Goal: Task Accomplishment & Management: Complete application form

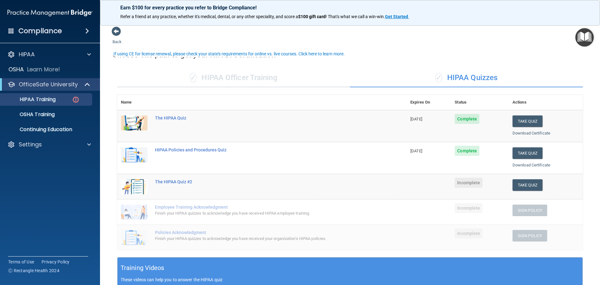
scroll to position [10, 0]
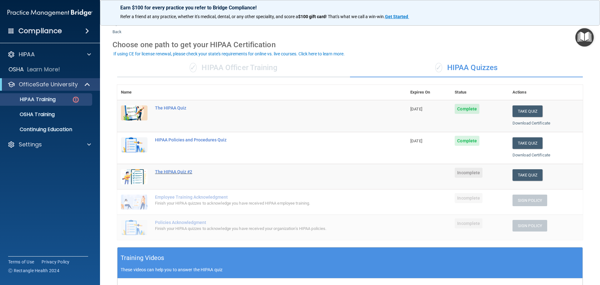
click at [171, 171] on div "The HIPAA Quiz #2" at bounding box center [265, 171] width 220 height 5
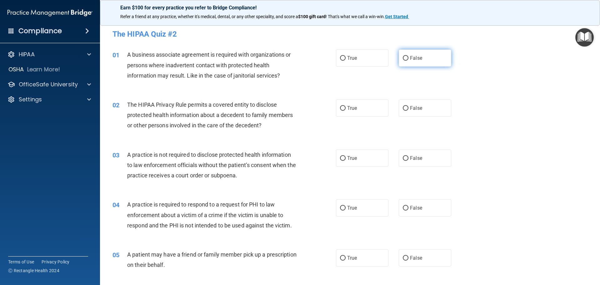
click at [412, 56] on span "False" at bounding box center [416, 58] width 12 height 6
click at [408, 56] on input "False" at bounding box center [406, 58] width 6 height 5
radio input "true"
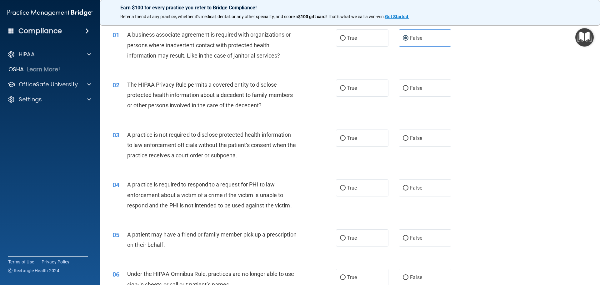
scroll to position [31, 0]
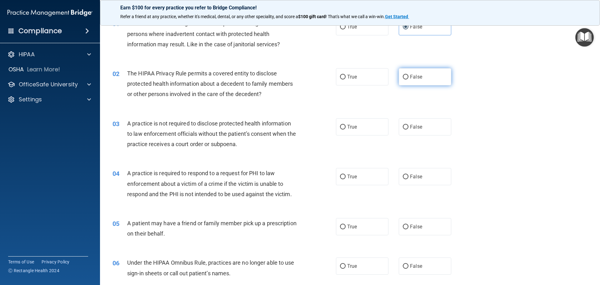
click at [416, 73] on label "False" at bounding box center [425, 76] width 52 height 17
click at [408, 75] on input "False" at bounding box center [406, 77] width 6 height 5
radio input "true"
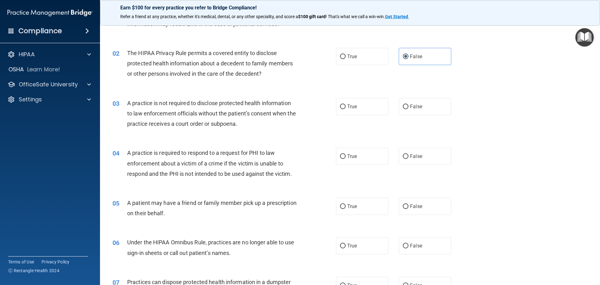
scroll to position [94, 0]
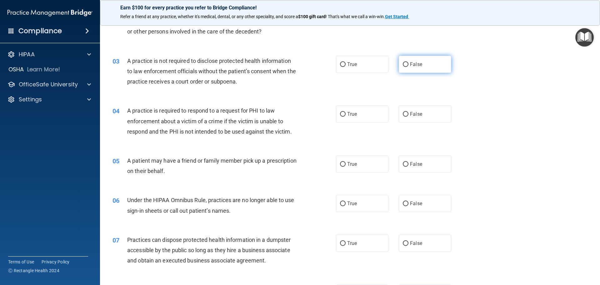
click at [416, 59] on label "False" at bounding box center [425, 64] width 52 height 17
click at [408, 62] on input "False" at bounding box center [406, 64] width 6 height 5
radio input "true"
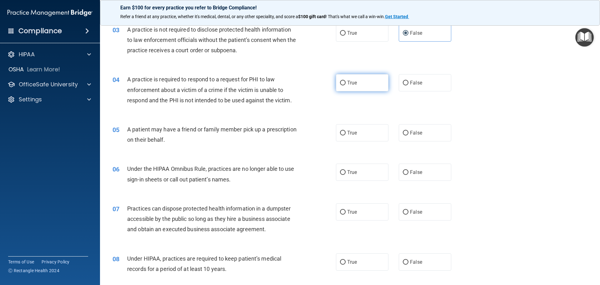
click at [357, 82] on label "True" at bounding box center [362, 82] width 52 height 17
click at [345, 82] on input "True" at bounding box center [343, 83] width 6 height 5
radio input "true"
click at [425, 83] on label "False" at bounding box center [425, 82] width 52 height 17
click at [408, 83] on input "False" at bounding box center [406, 83] width 6 height 5
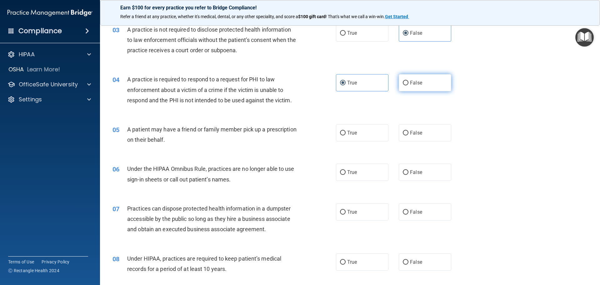
radio input "true"
radio input "false"
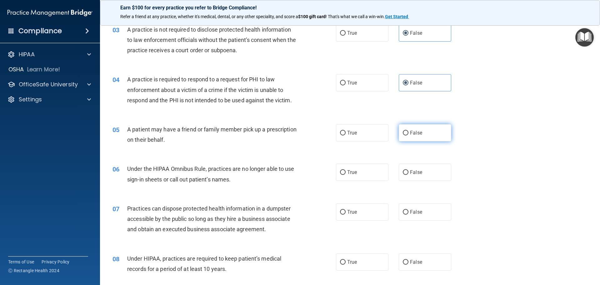
click at [406, 125] on label "False" at bounding box center [425, 132] width 52 height 17
click at [406, 131] on input "False" at bounding box center [406, 133] width 6 height 5
radio input "true"
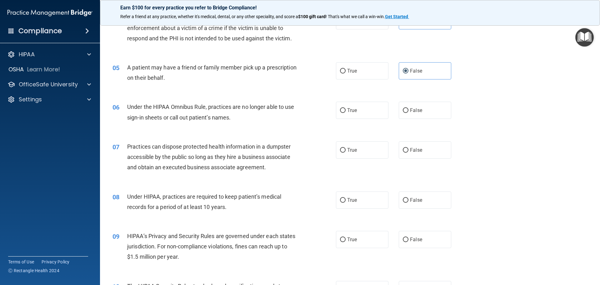
scroll to position [187, 0]
click at [410, 106] on label "False" at bounding box center [425, 109] width 52 height 17
click at [408, 107] on input "False" at bounding box center [406, 109] width 6 height 5
radio input "true"
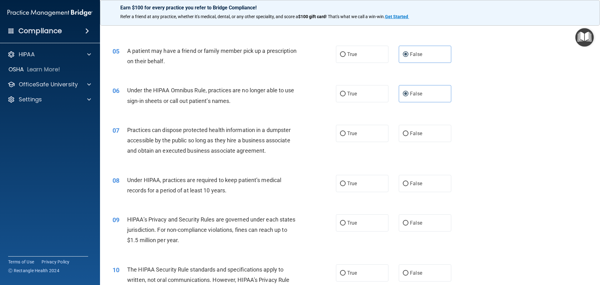
scroll to position [219, 0]
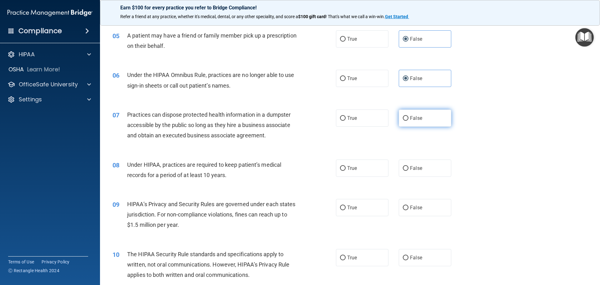
click at [411, 116] on span "False" at bounding box center [416, 118] width 12 height 6
click at [408, 116] on input "False" at bounding box center [406, 118] width 6 height 5
radio input "true"
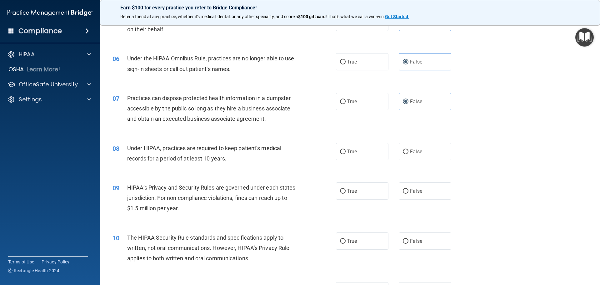
scroll to position [250, 0]
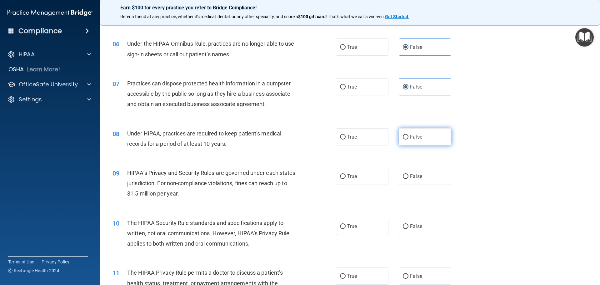
click at [414, 136] on span "False" at bounding box center [416, 137] width 12 height 6
click at [408, 136] on input "False" at bounding box center [406, 137] width 6 height 5
radio input "true"
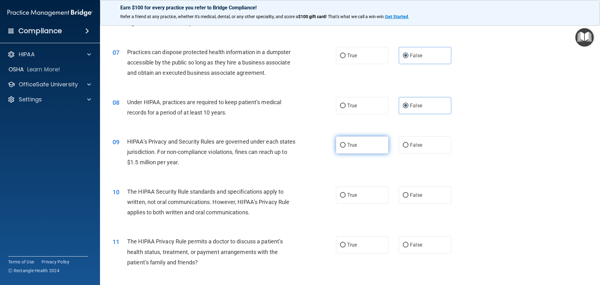
click at [356, 143] on label "True" at bounding box center [362, 144] width 52 height 17
click at [345, 143] on input "True" at bounding box center [343, 145] width 6 height 5
radio input "true"
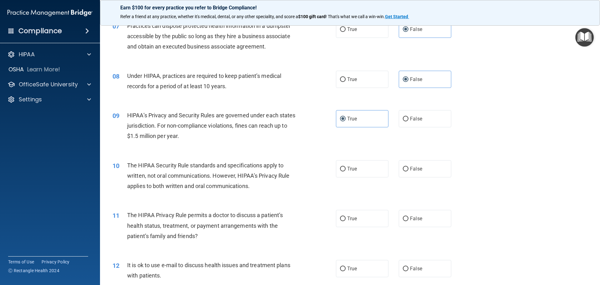
scroll to position [344, 0]
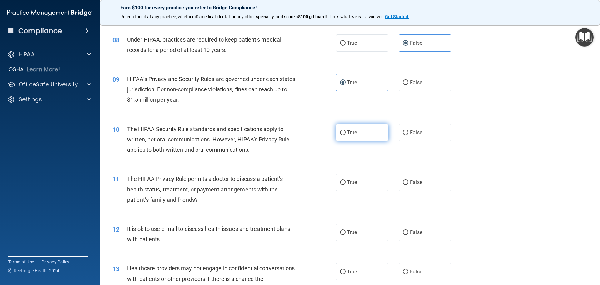
click at [344, 133] on label "True" at bounding box center [362, 132] width 52 height 17
click at [344, 133] on input "True" at bounding box center [343, 132] width 6 height 5
radio input "true"
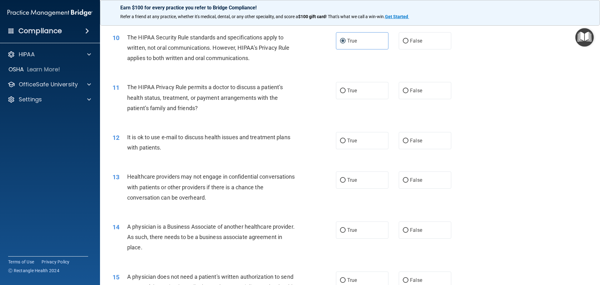
scroll to position [437, 0]
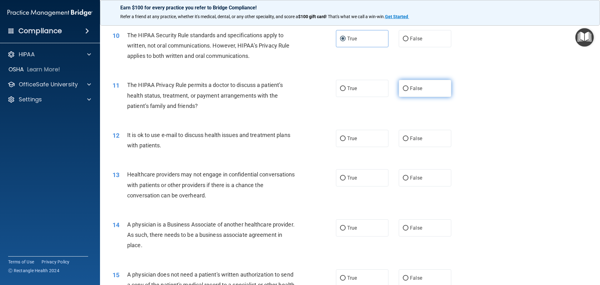
click at [416, 89] on span "False" at bounding box center [416, 88] width 12 height 6
click at [408, 89] on input "False" at bounding box center [406, 88] width 6 height 5
radio input "true"
click at [344, 138] on label "True" at bounding box center [362, 138] width 52 height 17
click at [344, 138] on input "True" at bounding box center [343, 138] width 6 height 5
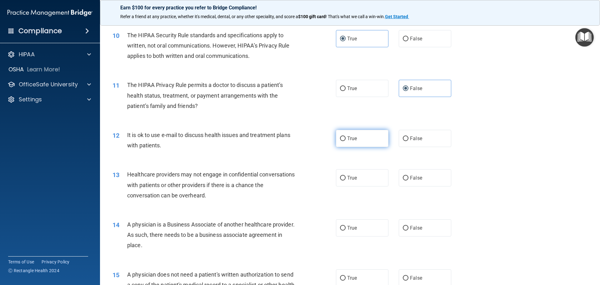
radio input "true"
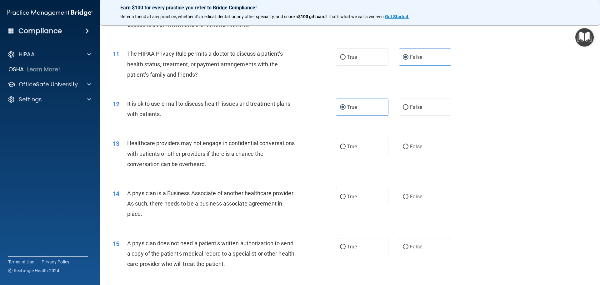
scroll to position [500, 0]
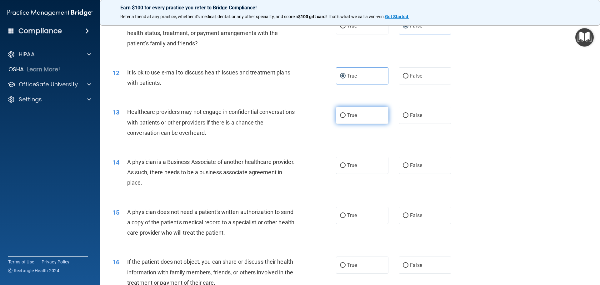
click at [345, 122] on label "True" at bounding box center [362, 114] width 52 height 17
click at [345, 118] on input "True" at bounding box center [343, 115] width 6 height 5
radio input "true"
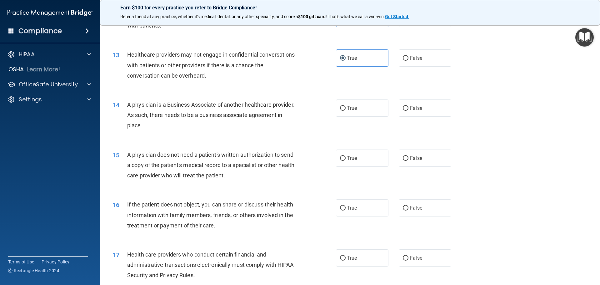
scroll to position [562, 0]
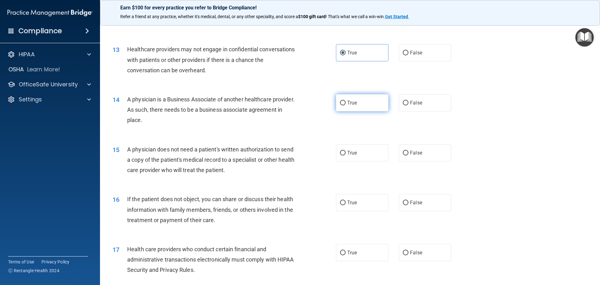
click at [360, 97] on label "True" at bounding box center [362, 102] width 52 height 17
click at [345, 101] on input "True" at bounding box center [343, 103] width 6 height 5
radio input "true"
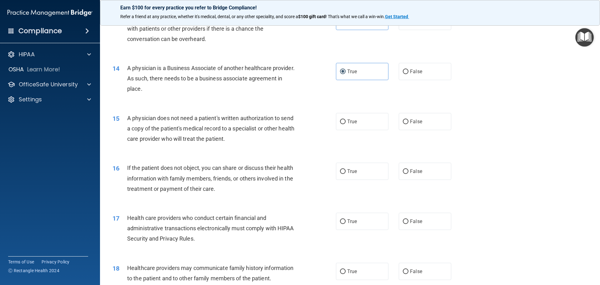
scroll to position [625, 0]
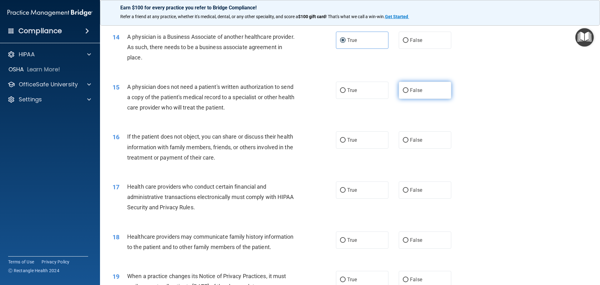
click at [410, 90] on span "False" at bounding box center [416, 90] width 12 height 6
click at [408, 90] on input "False" at bounding box center [406, 90] width 6 height 5
radio input "true"
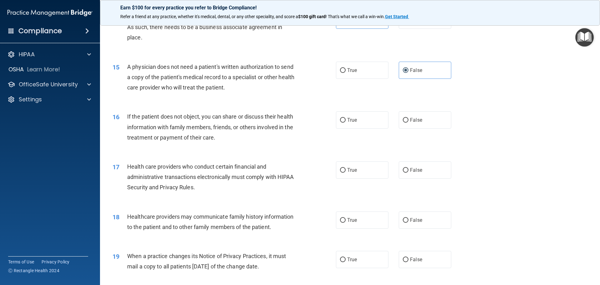
scroll to position [656, 0]
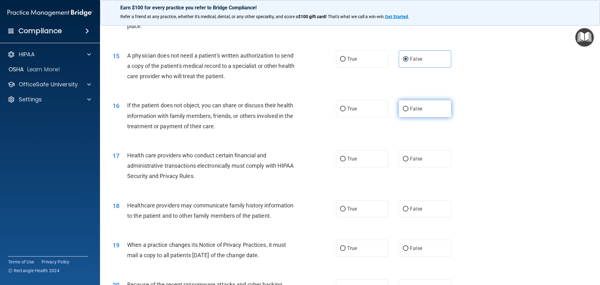
click at [410, 111] on span "False" at bounding box center [416, 109] width 12 height 6
click at [408, 111] on input "False" at bounding box center [406, 108] width 6 height 5
radio input "true"
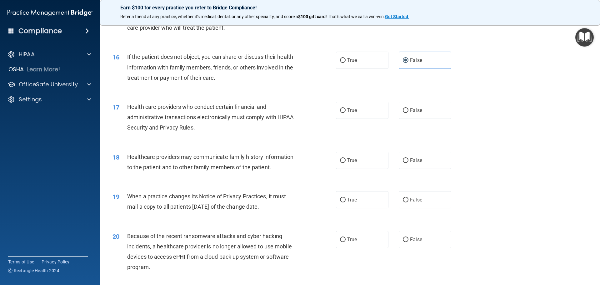
scroll to position [718, 0]
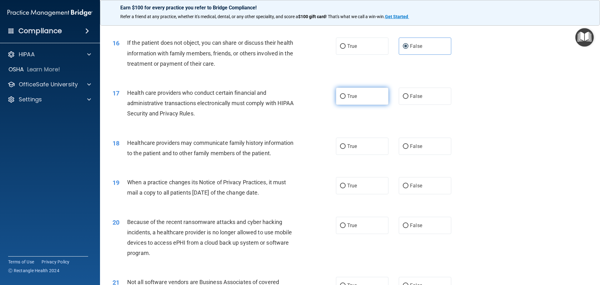
click at [359, 100] on label "True" at bounding box center [362, 95] width 52 height 17
click at [345, 99] on input "True" at bounding box center [343, 96] width 6 height 5
radio input "true"
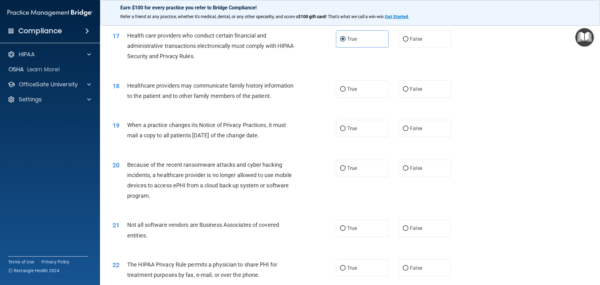
scroll to position [781, 0]
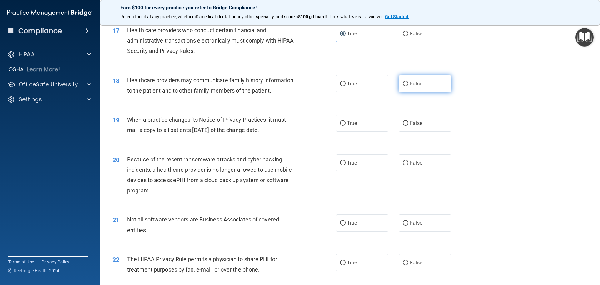
click at [410, 82] on span "False" at bounding box center [416, 84] width 12 height 6
click at [408, 82] on input "False" at bounding box center [406, 84] width 6 height 5
radio input "true"
click at [345, 117] on label "True" at bounding box center [362, 122] width 52 height 17
click at [345, 121] on input "True" at bounding box center [343, 123] width 6 height 5
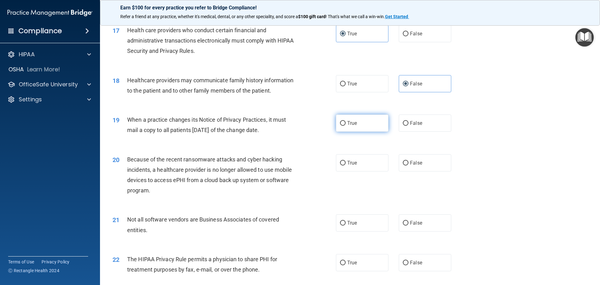
radio input "true"
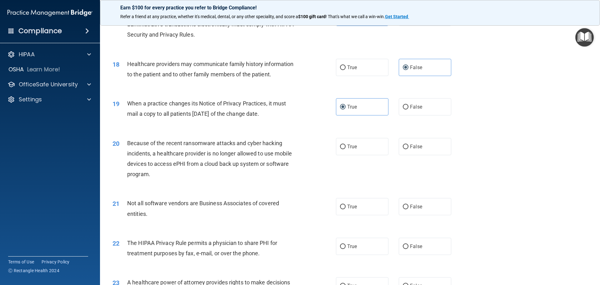
scroll to position [812, 0]
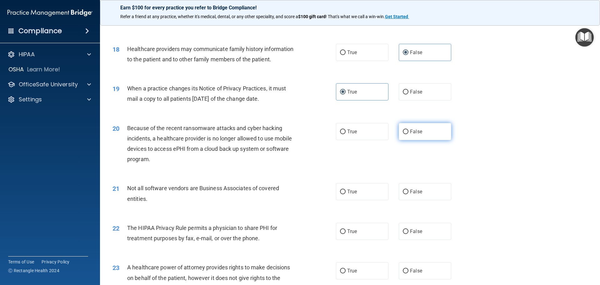
click at [410, 127] on label "False" at bounding box center [425, 131] width 52 height 17
click at [408, 129] on input "False" at bounding box center [406, 131] width 6 height 5
radio input "true"
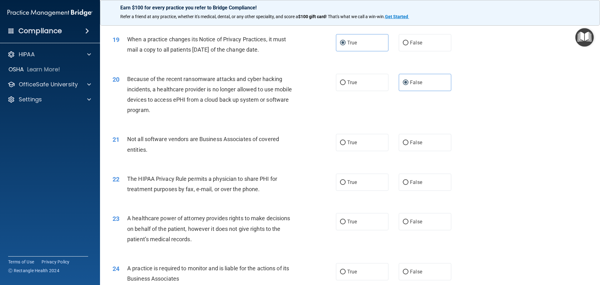
scroll to position [874, 0]
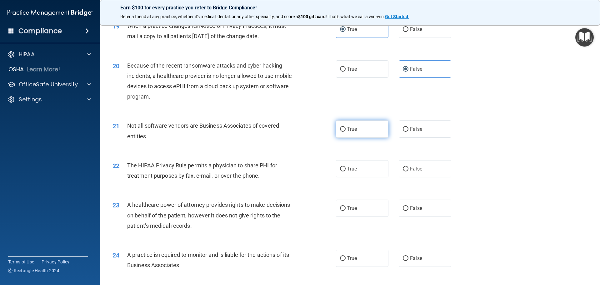
click at [351, 131] on span "True" at bounding box center [352, 129] width 10 height 6
click at [345, 131] on input "True" at bounding box center [343, 129] width 6 height 5
radio input "true"
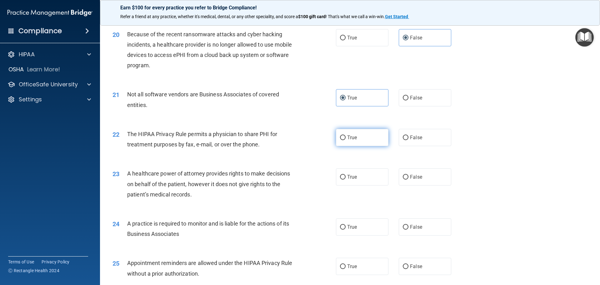
click at [346, 141] on label "True" at bounding box center [362, 137] width 52 height 17
click at [345, 140] on input "True" at bounding box center [343, 137] width 6 height 5
radio input "true"
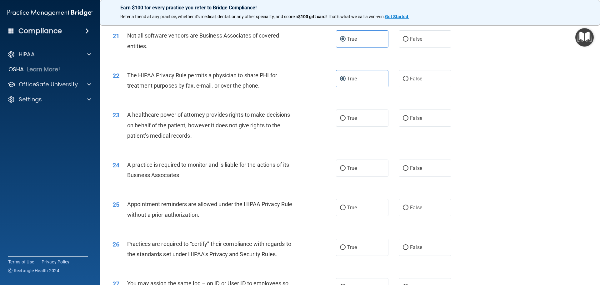
scroll to position [968, 0]
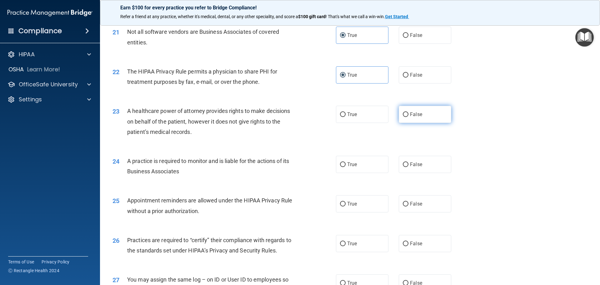
click at [407, 117] on label "False" at bounding box center [425, 114] width 52 height 17
click at [407, 117] on input "False" at bounding box center [406, 114] width 6 height 5
radio input "true"
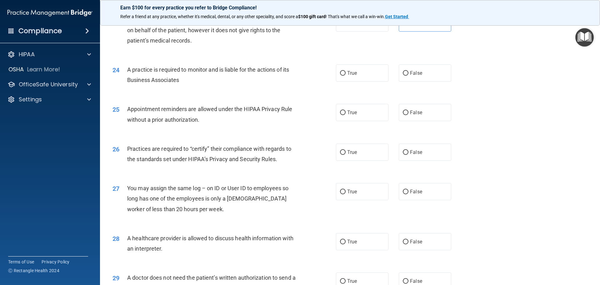
scroll to position [1044, 0]
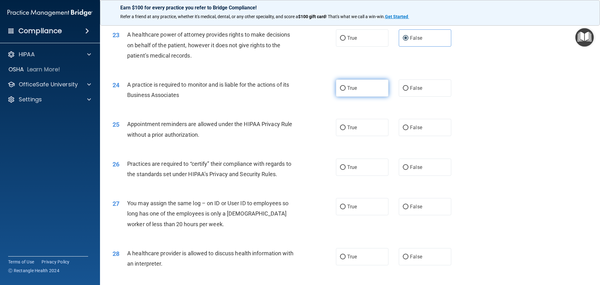
click at [361, 90] on label "True" at bounding box center [362, 87] width 52 height 17
click at [345, 90] on input "True" at bounding box center [343, 88] width 6 height 5
radio input "true"
click at [347, 129] on span "True" at bounding box center [352, 127] width 10 height 6
click at [345, 129] on input "True" at bounding box center [343, 127] width 6 height 5
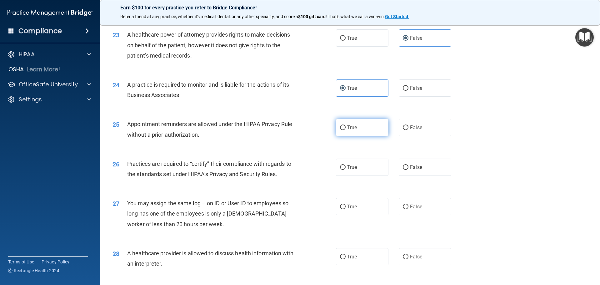
radio input "true"
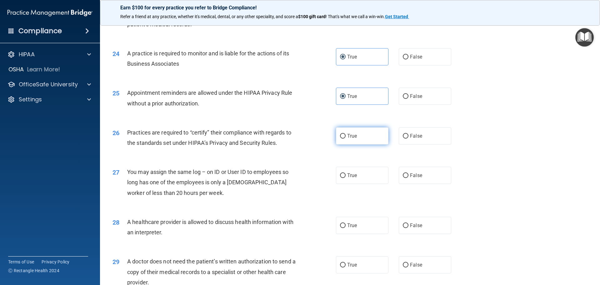
click at [346, 139] on label "True" at bounding box center [362, 135] width 52 height 17
click at [345, 138] on input "True" at bounding box center [343, 136] width 6 height 5
radio input "true"
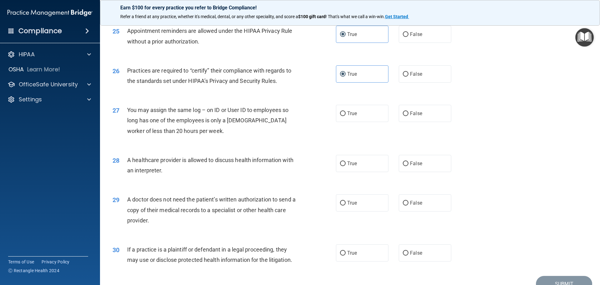
scroll to position [1138, 0]
click at [399, 117] on label "False" at bounding box center [425, 112] width 52 height 17
click at [403, 115] on input "False" at bounding box center [406, 113] width 6 height 5
radio input "true"
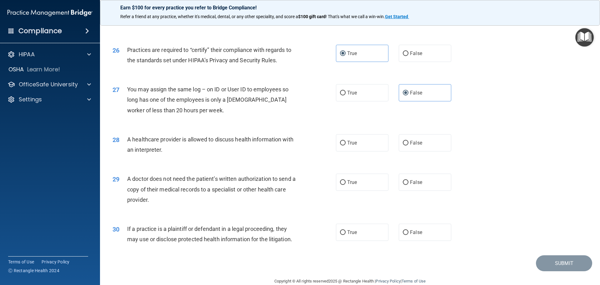
scroll to position [1169, 0]
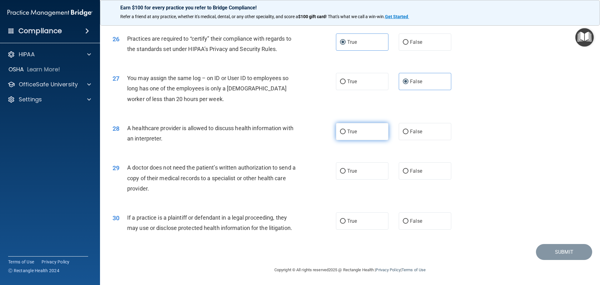
click at [356, 135] on label "True" at bounding box center [362, 131] width 52 height 17
click at [345, 134] on input "True" at bounding box center [343, 131] width 6 height 5
radio input "true"
click at [407, 176] on label "False" at bounding box center [425, 170] width 52 height 17
click at [407, 173] on input "False" at bounding box center [406, 171] width 6 height 5
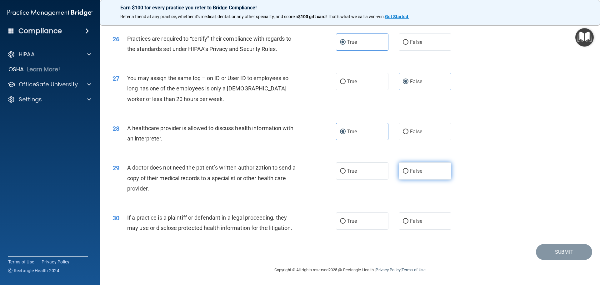
radio input "true"
click at [354, 215] on label "True" at bounding box center [362, 220] width 52 height 17
click at [345, 219] on input "True" at bounding box center [343, 221] width 6 height 5
radio input "true"
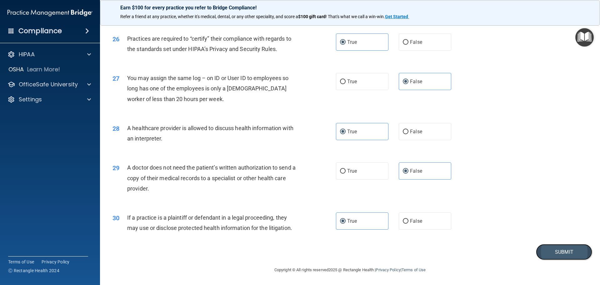
click at [547, 248] on button "Submit" at bounding box center [564, 252] width 56 height 16
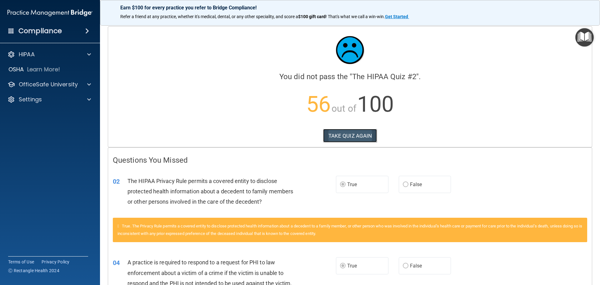
click at [353, 131] on button "TAKE QUIZ AGAIN" at bounding box center [350, 136] width 54 height 14
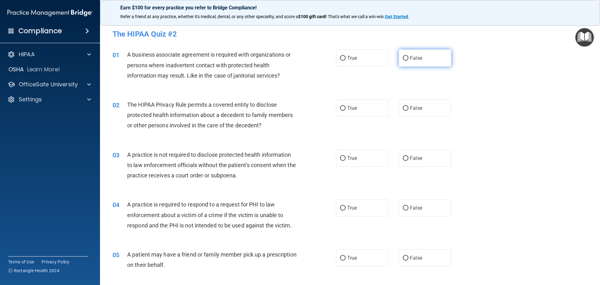
click at [420, 57] on label "False" at bounding box center [425, 57] width 52 height 17
click at [408, 57] on input "False" at bounding box center [406, 58] width 6 height 5
radio input "true"
click at [365, 106] on label "True" at bounding box center [362, 107] width 52 height 17
click at [345, 106] on input "True" at bounding box center [343, 108] width 6 height 5
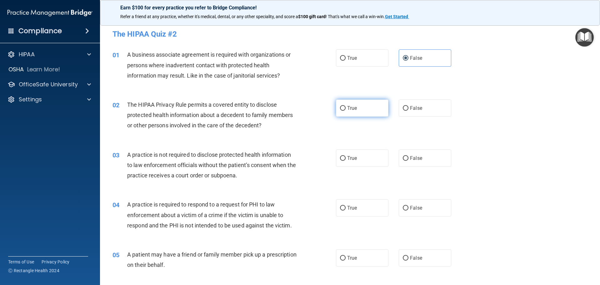
radio input "true"
click at [414, 161] on span "False" at bounding box center [416, 158] width 12 height 6
click at [408, 161] on input "False" at bounding box center [406, 158] width 6 height 5
radio input "true"
click at [373, 211] on label "True" at bounding box center [362, 207] width 52 height 17
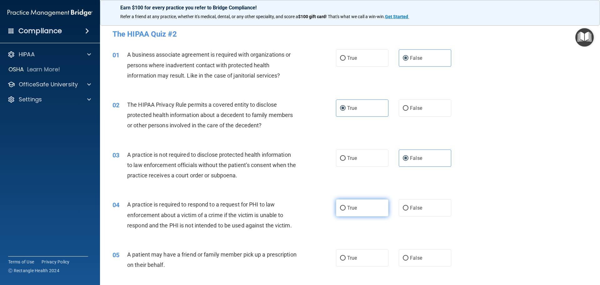
click at [345, 210] on input "True" at bounding box center [343, 207] width 6 height 5
radio input "true"
click at [360, 255] on label "True" at bounding box center [362, 257] width 52 height 17
click at [345, 255] on input "True" at bounding box center [343, 257] width 6 height 5
radio input "true"
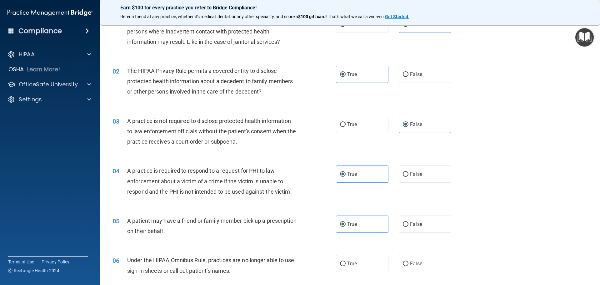
scroll to position [94, 0]
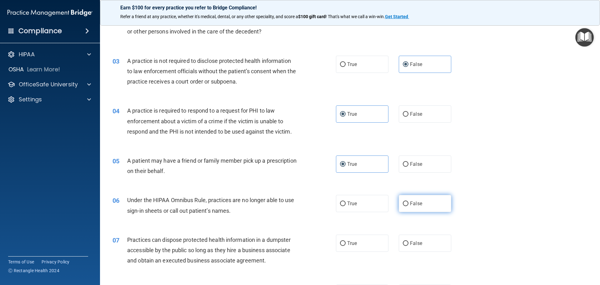
click at [425, 205] on label "False" at bounding box center [425, 203] width 52 height 17
click at [408, 205] on input "False" at bounding box center [406, 203] width 6 height 5
radio input "true"
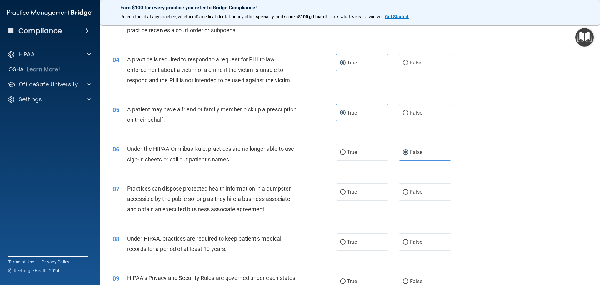
scroll to position [156, 0]
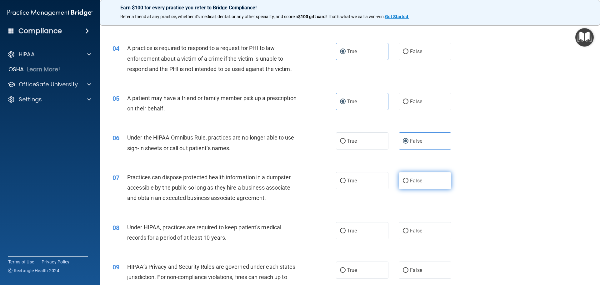
click at [423, 180] on label "False" at bounding box center [425, 180] width 52 height 17
click at [408, 180] on input "False" at bounding box center [406, 180] width 6 height 5
radio input "true"
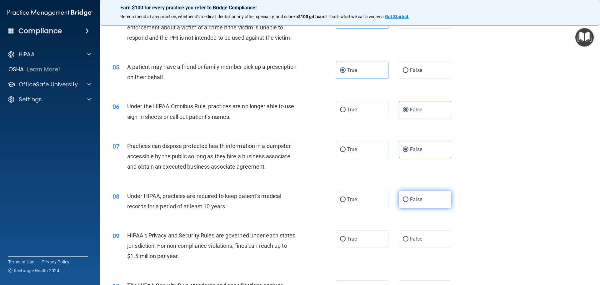
click at [417, 201] on span "False" at bounding box center [416, 199] width 12 height 6
click at [408, 201] on input "False" at bounding box center [406, 199] width 6 height 5
radio input "true"
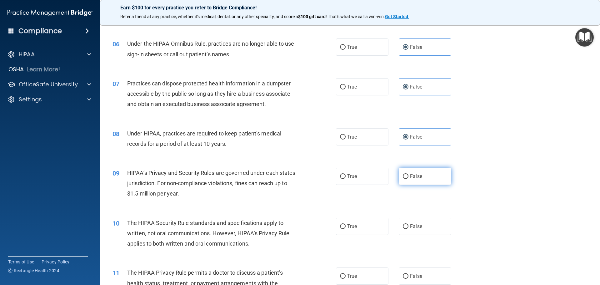
click at [427, 181] on label "False" at bounding box center [425, 175] width 52 height 17
click at [408, 179] on input "False" at bounding box center [406, 176] width 6 height 5
radio input "true"
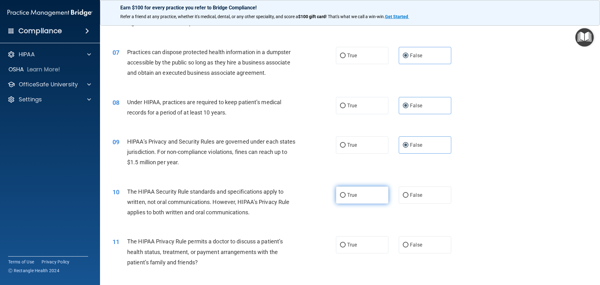
click at [348, 196] on span "True" at bounding box center [352, 195] width 10 height 6
click at [345, 196] on input "True" at bounding box center [343, 195] width 6 height 5
radio input "true"
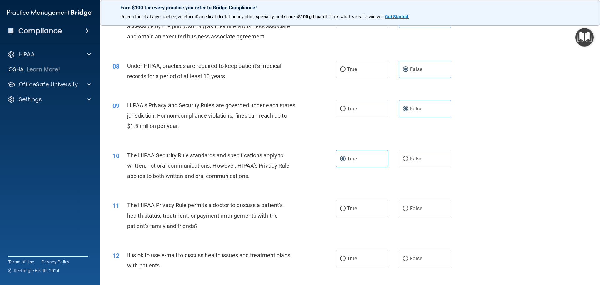
scroll to position [375, 0]
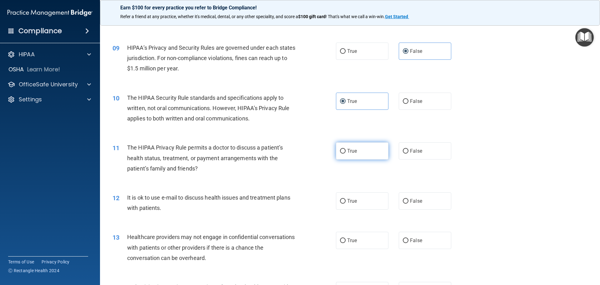
click at [351, 152] on span "True" at bounding box center [352, 151] width 10 height 6
click at [345, 152] on input "True" at bounding box center [343, 151] width 6 height 5
radio input "true"
click at [414, 202] on span "False" at bounding box center [416, 201] width 12 height 6
click at [408, 202] on input "False" at bounding box center [406, 201] width 6 height 5
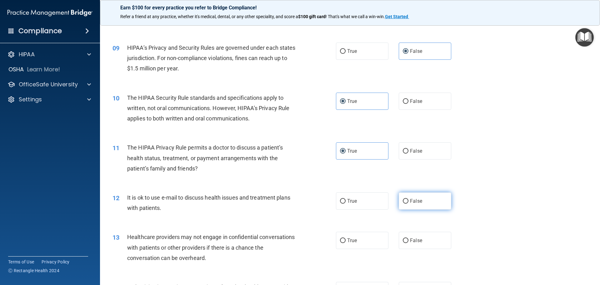
radio input "true"
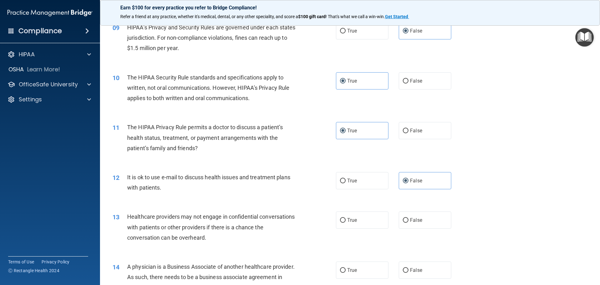
scroll to position [437, 0]
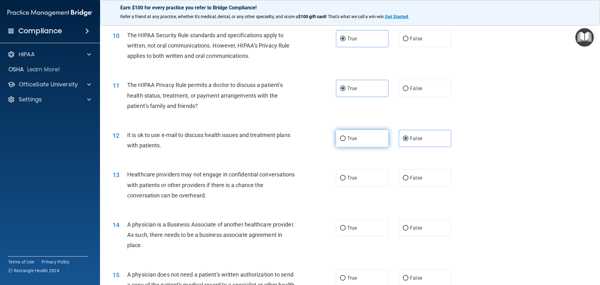
click at [367, 142] on label "True" at bounding box center [362, 138] width 52 height 17
click at [345, 141] on input "True" at bounding box center [343, 138] width 6 height 5
radio input "true"
radio input "false"
click at [428, 178] on label "False" at bounding box center [425, 177] width 52 height 17
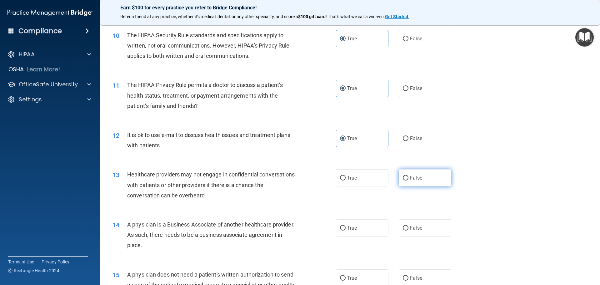
click at [408, 178] on input "False" at bounding box center [406, 178] width 6 height 5
radio input "true"
click at [417, 225] on span "False" at bounding box center [416, 228] width 12 height 6
click at [408, 225] on input "False" at bounding box center [406, 227] width 6 height 5
radio input "true"
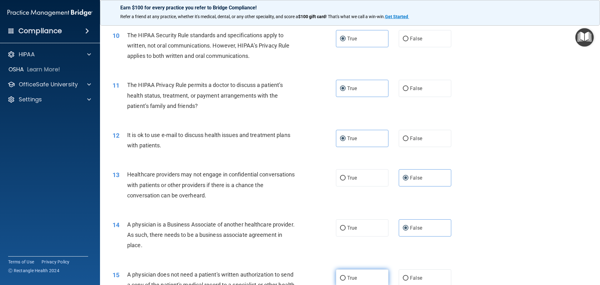
click at [350, 274] on label "True" at bounding box center [362, 277] width 52 height 17
click at [345, 275] on input "True" at bounding box center [343, 277] width 6 height 5
radio input "true"
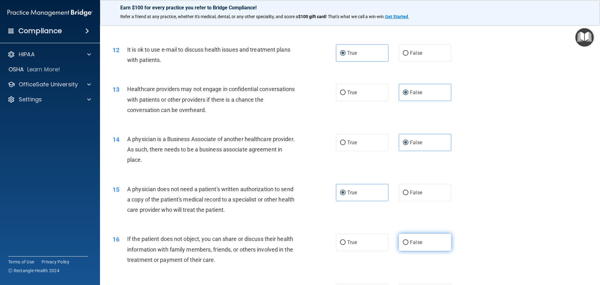
scroll to position [531, 0]
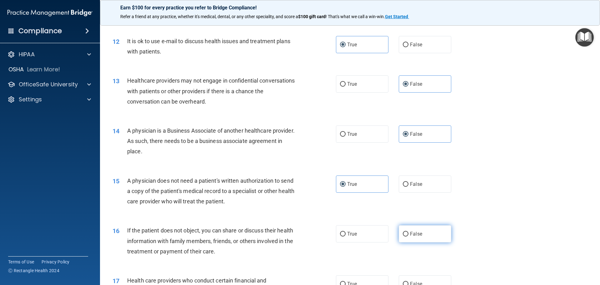
click at [423, 233] on label "False" at bounding box center [425, 233] width 52 height 17
click at [408, 233] on input "False" at bounding box center [406, 233] width 6 height 5
radio input "true"
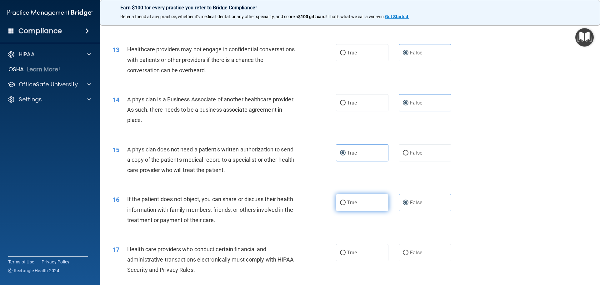
click at [377, 204] on label "True" at bounding box center [362, 202] width 52 height 17
click at [345, 204] on input "True" at bounding box center [343, 202] width 6 height 5
radio input "true"
radio input "false"
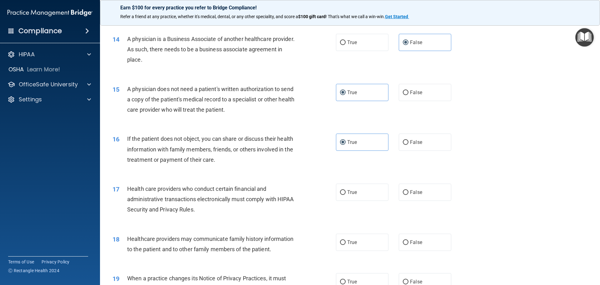
scroll to position [625, 0]
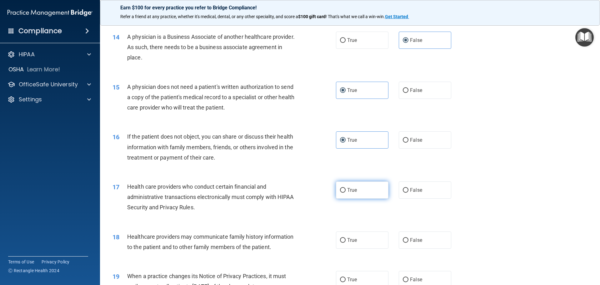
click at [353, 188] on span "True" at bounding box center [352, 190] width 10 height 6
click at [345, 188] on input "True" at bounding box center [343, 190] width 6 height 5
radio input "true"
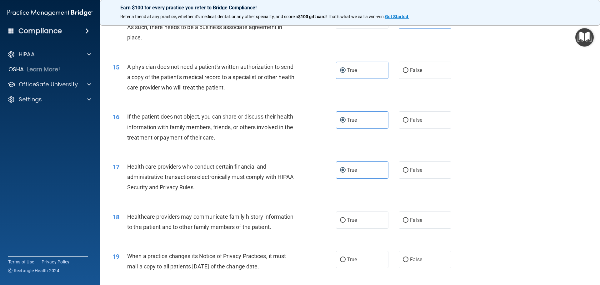
scroll to position [656, 0]
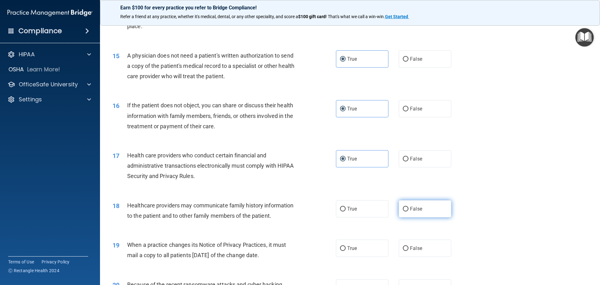
click at [416, 206] on span "False" at bounding box center [416, 208] width 12 height 6
click at [408, 206] on input "False" at bounding box center [406, 208] width 6 height 5
radio input "true"
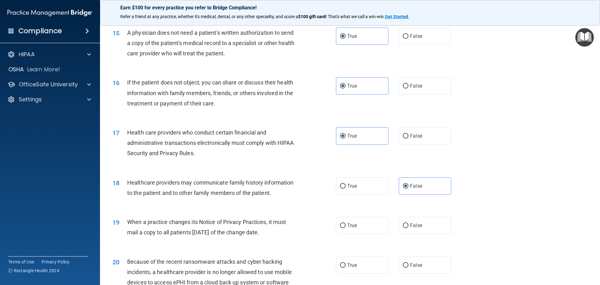
scroll to position [718, 0]
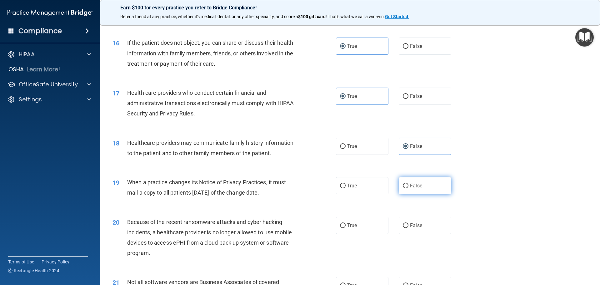
click at [410, 188] on label "False" at bounding box center [425, 185] width 52 height 17
click at [408, 188] on input "False" at bounding box center [406, 185] width 6 height 5
radio input "true"
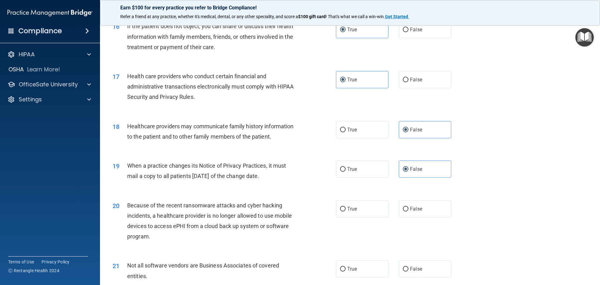
scroll to position [750, 0]
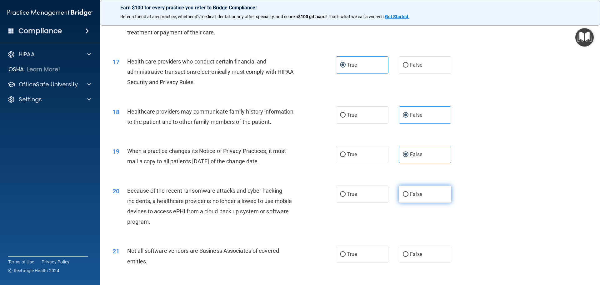
click at [411, 188] on label "False" at bounding box center [425, 193] width 52 height 17
click at [408, 192] on input "False" at bounding box center [406, 194] width 6 height 5
radio input "true"
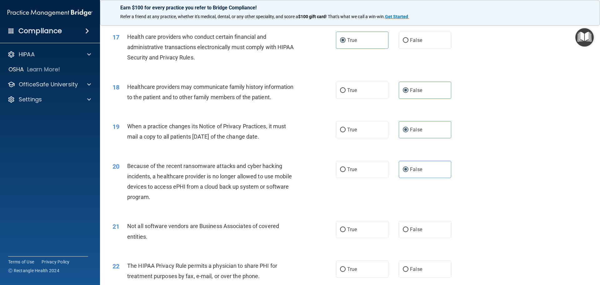
scroll to position [812, 0]
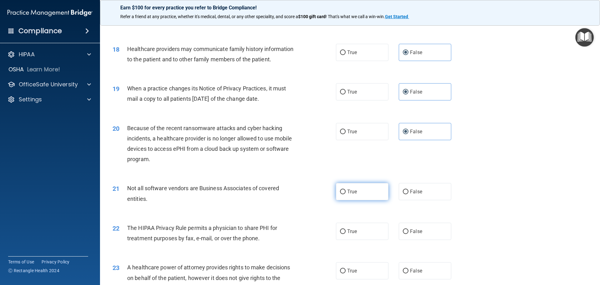
click at [340, 191] on input "True" at bounding box center [343, 191] width 6 height 5
radio input "true"
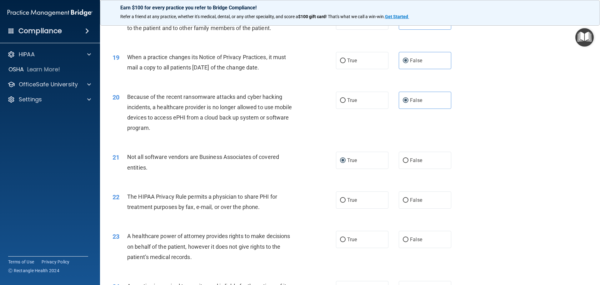
scroll to position [906, 0]
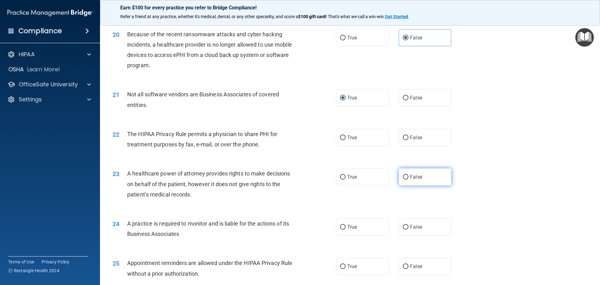
click at [406, 175] on label "False" at bounding box center [425, 176] width 52 height 17
click at [406, 175] on input "False" at bounding box center [406, 177] width 6 height 5
radio input "true"
click at [367, 176] on label "True" at bounding box center [362, 176] width 52 height 17
click at [345, 176] on input "True" at bounding box center [343, 177] width 6 height 5
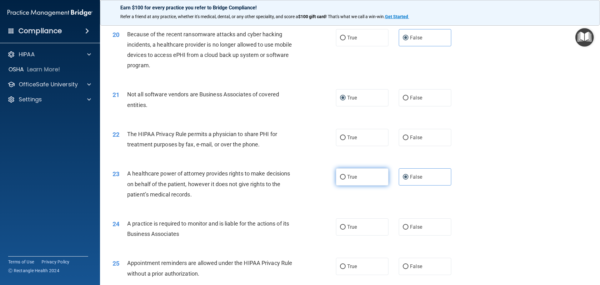
radio input "true"
radio input "false"
click at [359, 135] on label "True" at bounding box center [362, 137] width 52 height 17
click at [345, 135] on input "True" at bounding box center [343, 137] width 6 height 5
radio input "true"
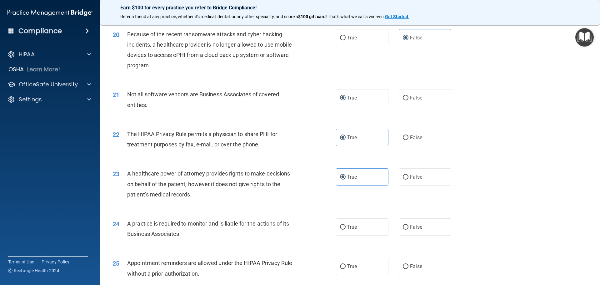
scroll to position [937, 0]
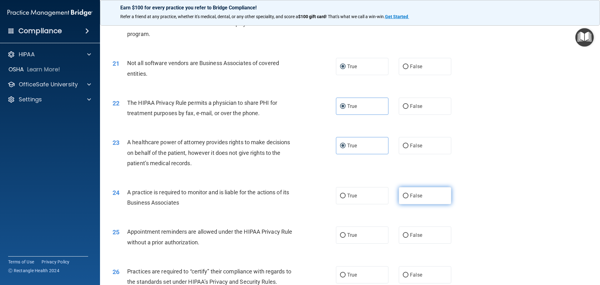
click at [420, 197] on label "False" at bounding box center [425, 195] width 52 height 17
click at [408, 197] on input "False" at bounding box center [406, 195] width 6 height 5
radio input "true"
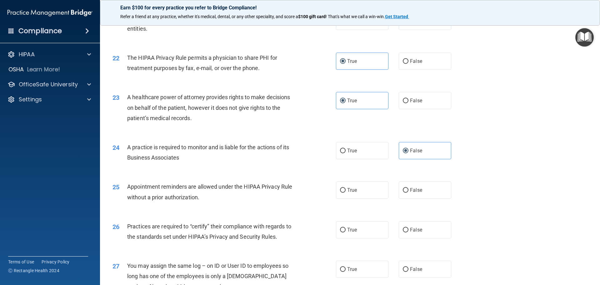
scroll to position [999, 0]
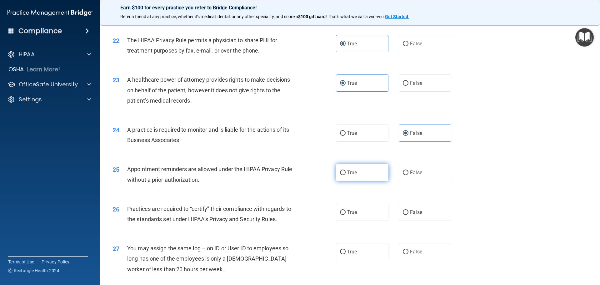
click at [351, 175] on label "True" at bounding box center [362, 172] width 52 height 17
click at [345, 175] on input "True" at bounding box center [343, 172] width 6 height 5
radio input "true"
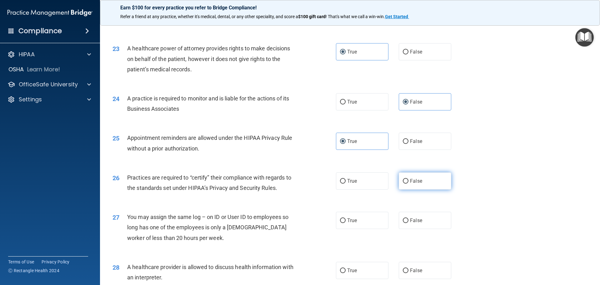
click at [414, 180] on span "False" at bounding box center [416, 181] width 12 height 6
click at [408, 180] on input "False" at bounding box center [406, 181] width 6 height 5
radio input "true"
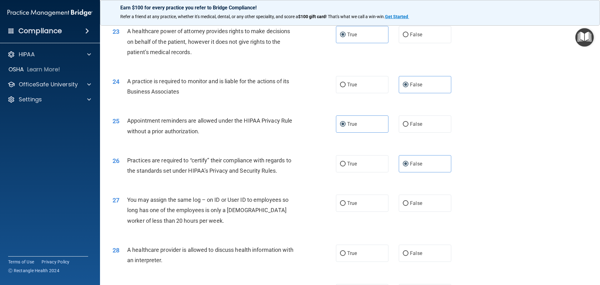
scroll to position [1062, 0]
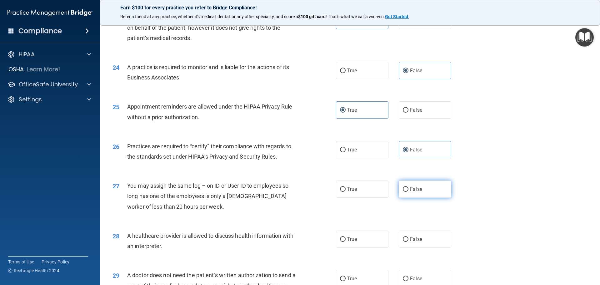
click at [421, 191] on label "False" at bounding box center [425, 188] width 52 height 17
click at [408, 191] on input "False" at bounding box center [406, 189] width 6 height 5
radio input "true"
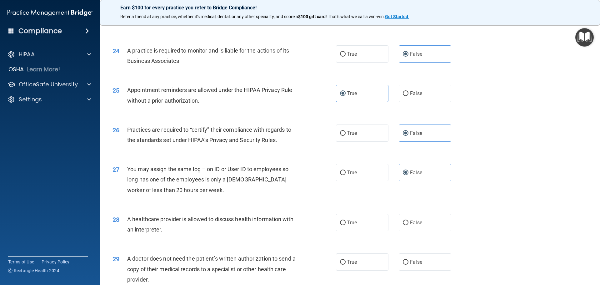
scroll to position [1093, 0]
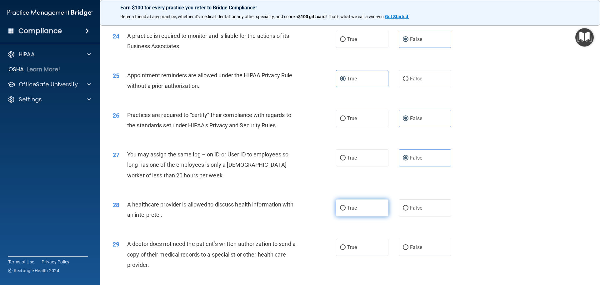
click at [341, 207] on input "True" at bounding box center [343, 207] width 6 height 5
radio input "true"
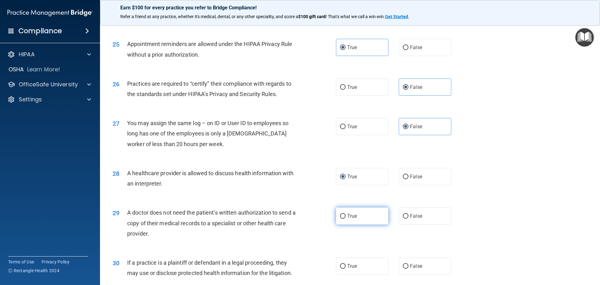
click at [347, 218] on span "True" at bounding box center [352, 216] width 10 height 6
click at [345, 218] on input "True" at bounding box center [343, 216] width 6 height 5
radio input "true"
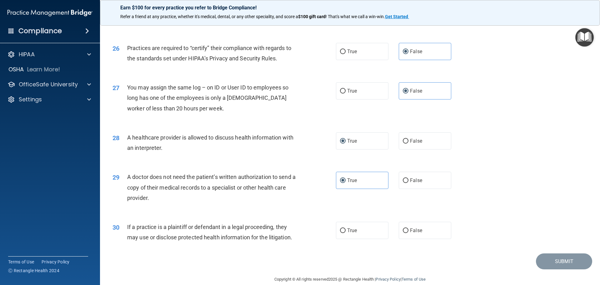
scroll to position [1169, 0]
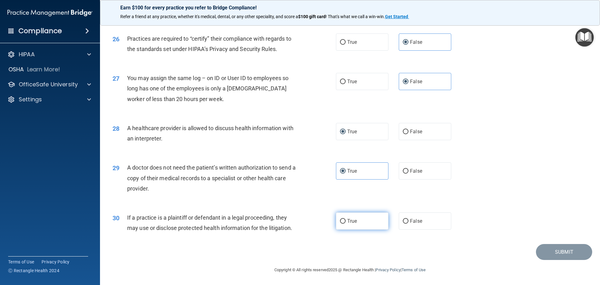
click at [357, 223] on label "True" at bounding box center [362, 220] width 52 height 17
click at [345, 223] on input "True" at bounding box center [343, 221] width 6 height 5
radio input "true"
click at [552, 253] on button "Submit" at bounding box center [564, 252] width 56 height 16
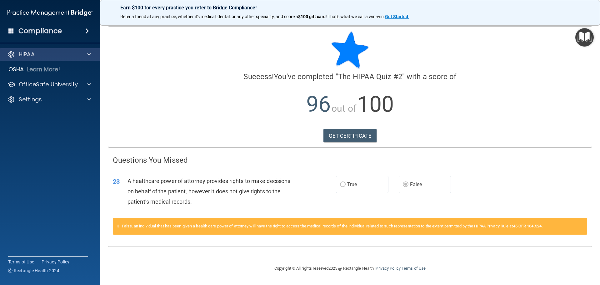
click at [32, 58] on div "HIPAA" at bounding box center [50, 54] width 100 height 12
click at [84, 56] on div at bounding box center [88, 54] width 16 height 7
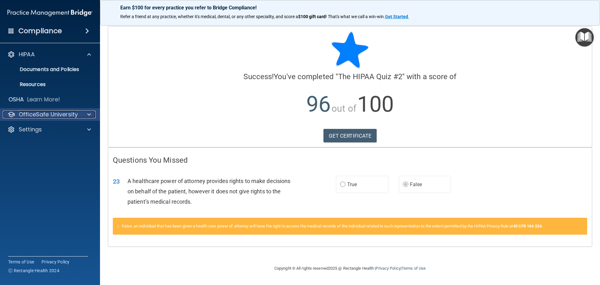
click at [92, 111] on div at bounding box center [88, 114] width 16 height 7
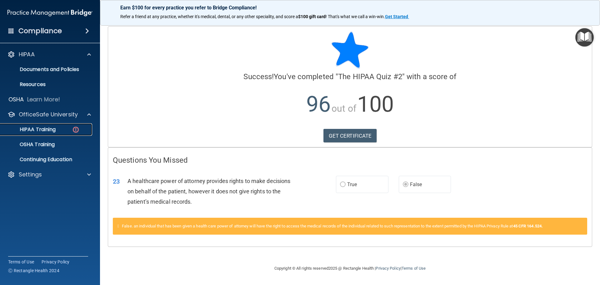
click at [49, 130] on p "HIPAA Training" at bounding box center [30, 129] width 52 height 6
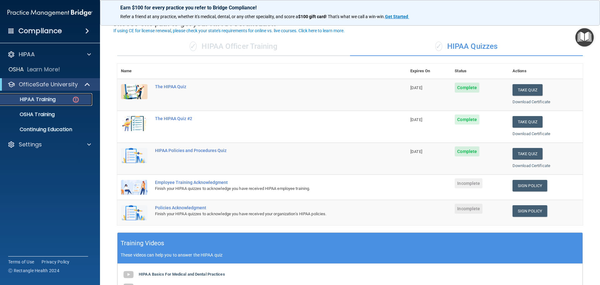
scroll to position [62, 0]
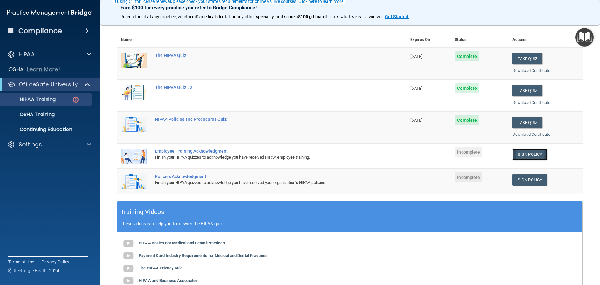
click at [533, 156] on link "Sign Policy" at bounding box center [529, 154] width 35 height 12
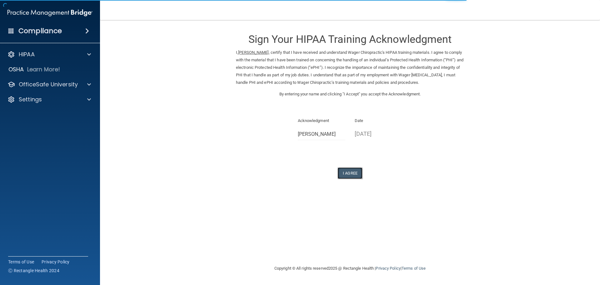
click at [353, 176] on button "I Agree" at bounding box center [349, 173] width 25 height 12
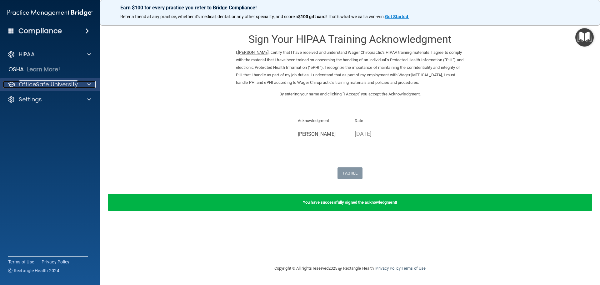
click at [39, 88] on p "OfficeSafe University" at bounding box center [48, 84] width 59 height 7
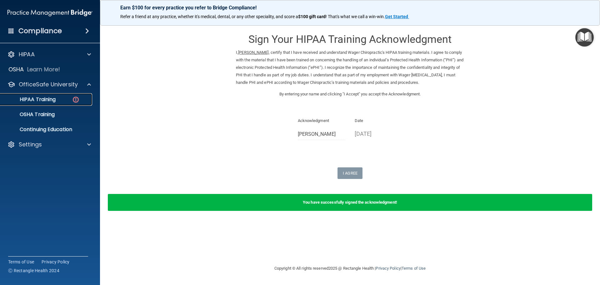
click at [57, 99] on div "HIPAA Training" at bounding box center [46, 99] width 85 height 6
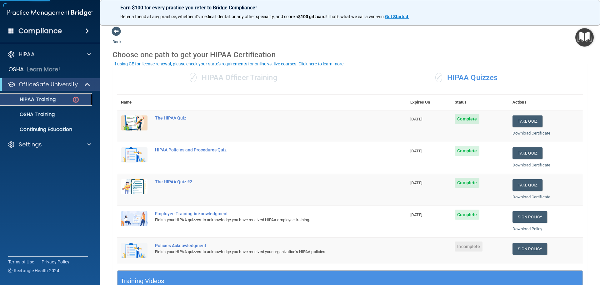
scroll to position [31, 0]
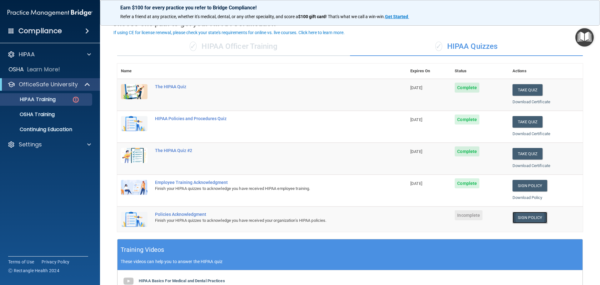
click at [517, 217] on link "Sign Policy" at bounding box center [529, 217] width 35 height 12
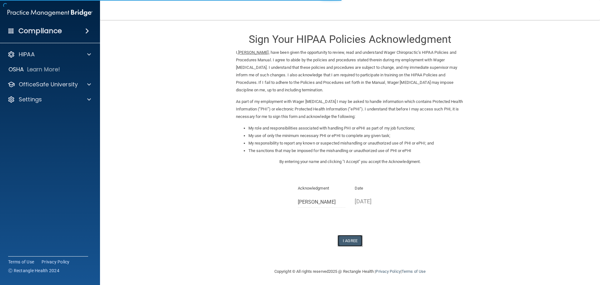
click at [350, 240] on button "I Agree" at bounding box center [349, 241] width 25 height 12
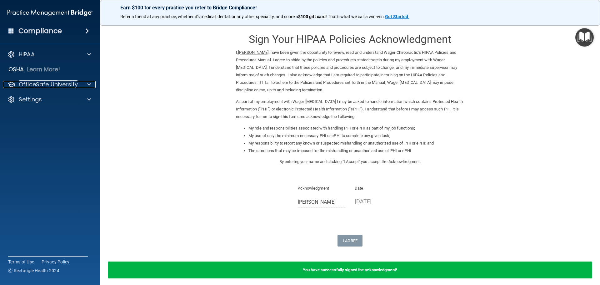
drag, startPoint x: 40, startPoint y: 82, endPoint x: 49, endPoint y: 96, distance: 16.5
click at [40, 82] on p "OfficeSafe University" at bounding box center [48, 84] width 59 height 7
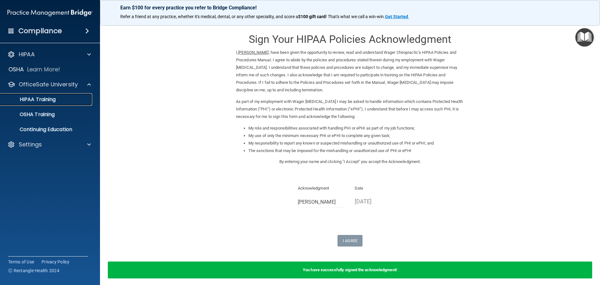
click at [51, 100] on p "HIPAA Training" at bounding box center [30, 99] width 52 height 6
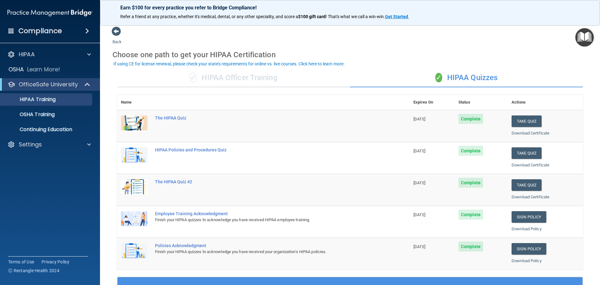
click at [237, 78] on div "✓ HIPAA Officer Training" at bounding box center [233, 77] width 233 height 19
